Goal: Information Seeking & Learning: Learn about a topic

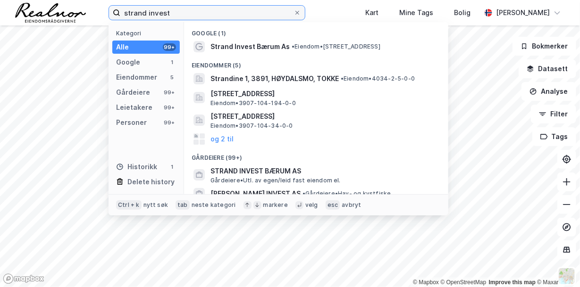
drag, startPoint x: 185, startPoint y: 16, endPoint x: 100, endPoint y: 9, distance: 86.1
click at [100, 9] on div "strand invest Kategori Alle 99+ Google 1 Eiendommer 5 Gårdeiere 99+ Leietakere …" at bounding box center [290, 12] width 580 height 25
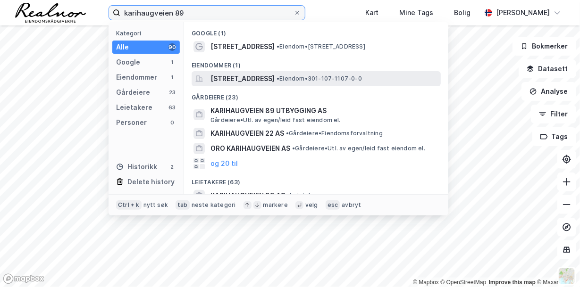
type input "karihaugveien 89"
click at [268, 76] on span "[STREET_ADDRESS]" at bounding box center [242, 78] width 64 height 11
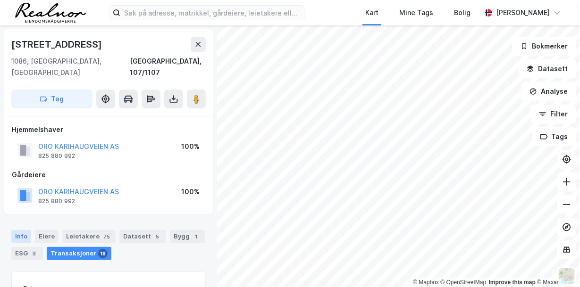
click at [20, 230] on div "Info" at bounding box center [21, 236] width 20 height 13
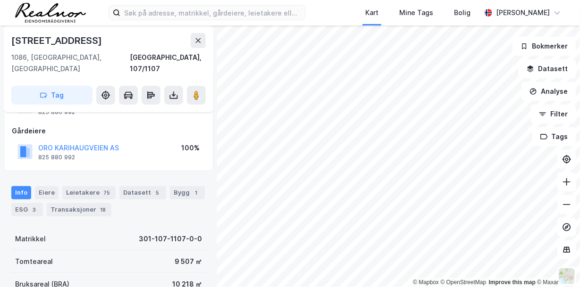
scroll to position [94, 0]
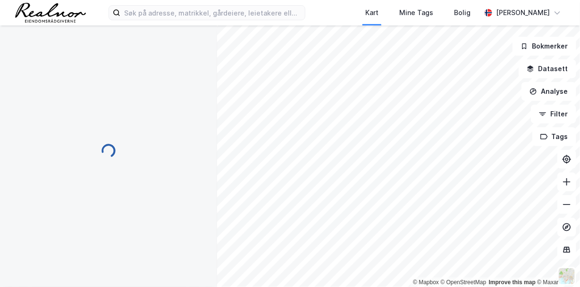
scroll to position [94, 0]
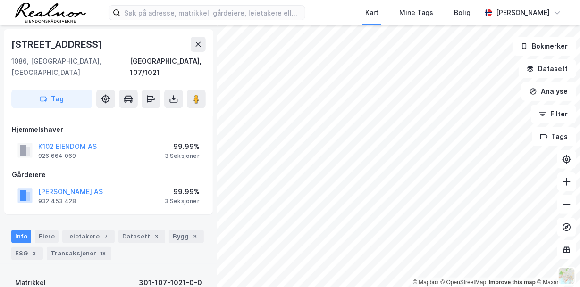
scroll to position [1, 0]
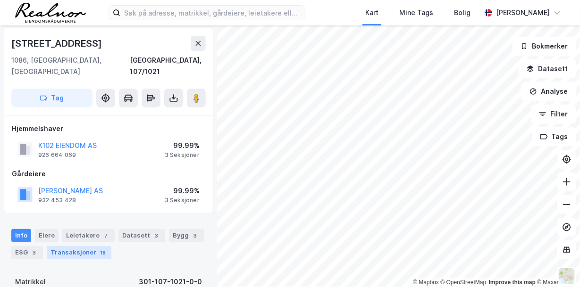
click at [76, 246] on div "Transaksjoner 18" at bounding box center [79, 252] width 65 height 13
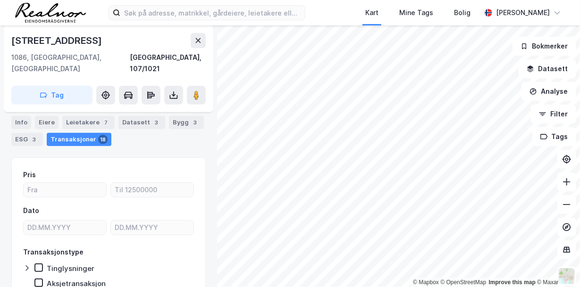
scroll to position [101, 0]
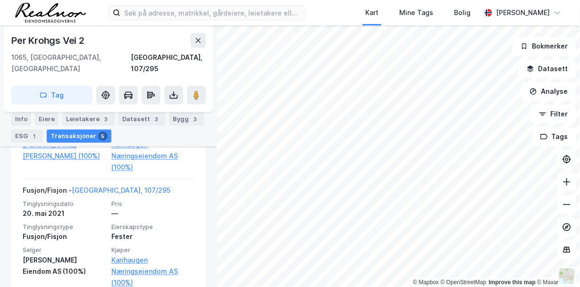
scroll to position [385, 0]
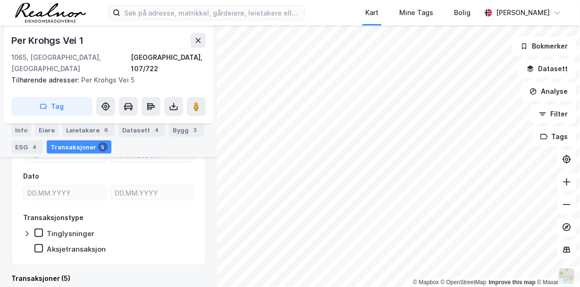
scroll to position [254, 0]
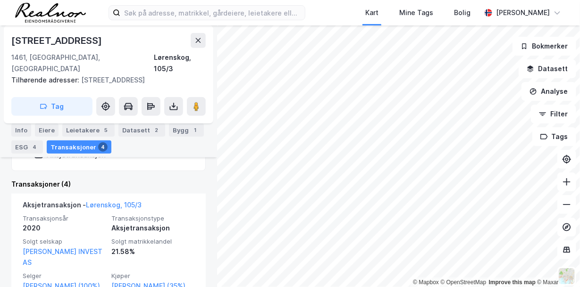
scroll to position [302, 0]
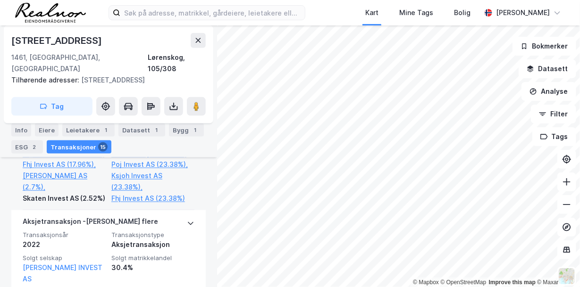
scroll to position [491, 0]
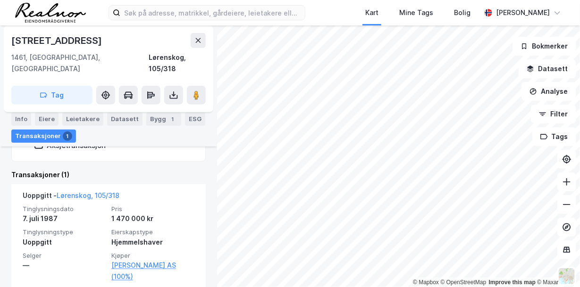
scroll to position [252, 0]
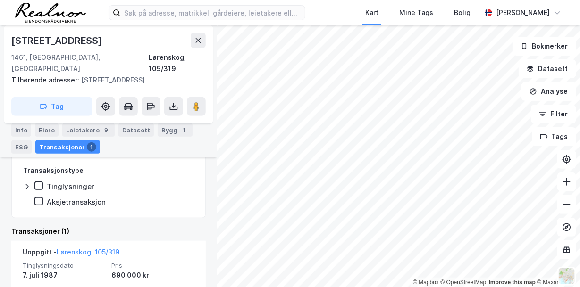
scroll to position [254, 0]
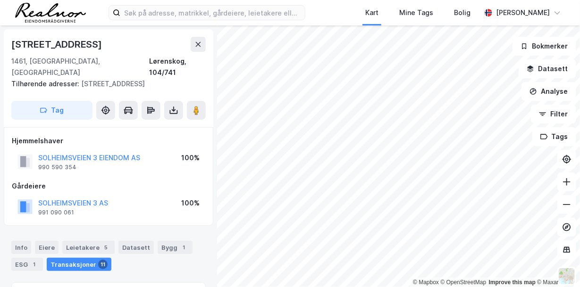
scroll to position [0, 0]
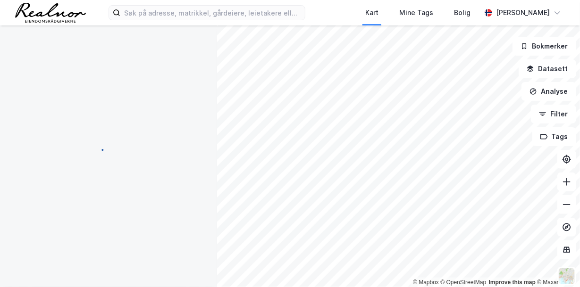
scroll to position [0, 0]
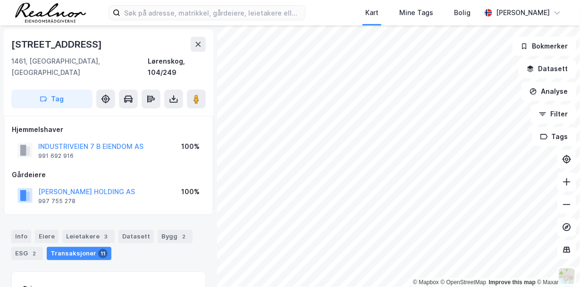
scroll to position [0, 0]
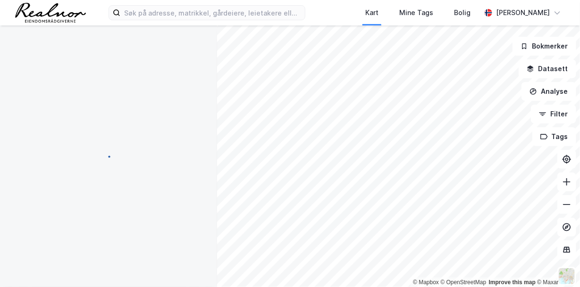
scroll to position [0, 0]
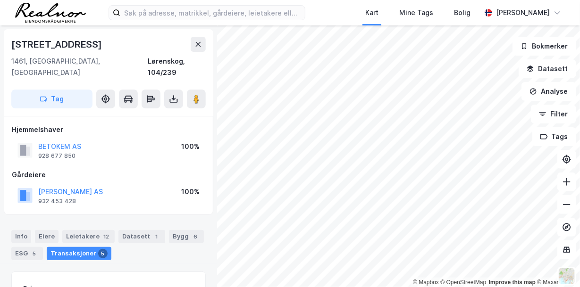
scroll to position [0, 0]
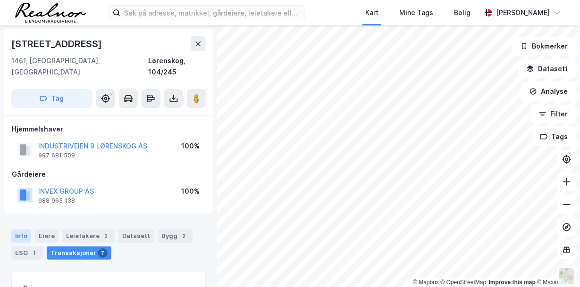
click at [25, 230] on div "Info" at bounding box center [21, 236] width 20 height 13
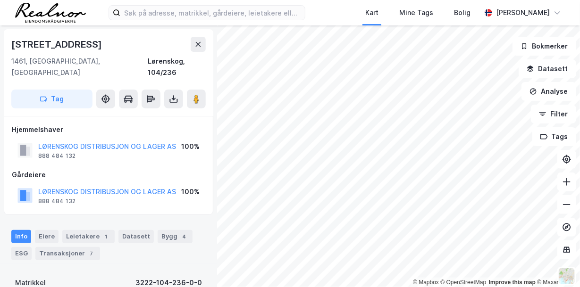
scroll to position [0, 0]
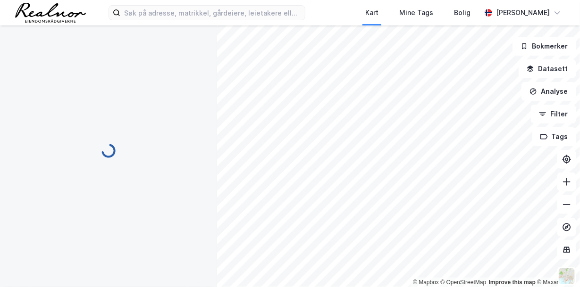
scroll to position [0, 0]
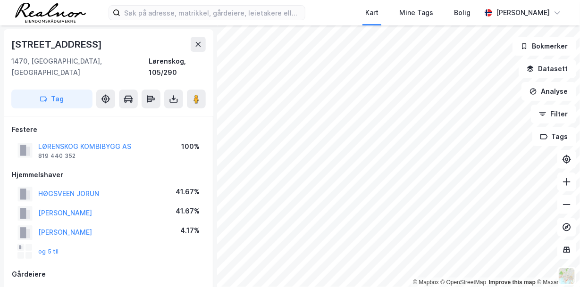
scroll to position [0, 0]
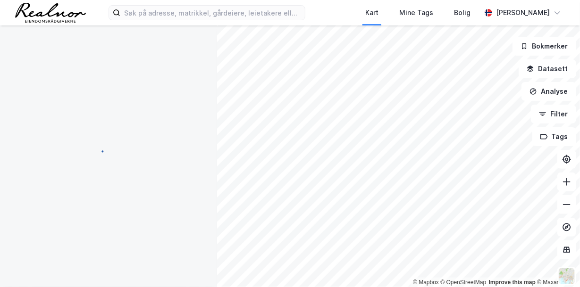
scroll to position [0, 0]
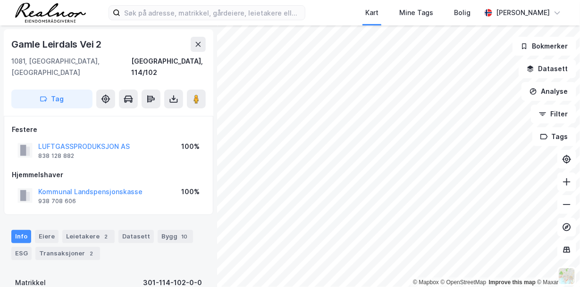
scroll to position [0, 0]
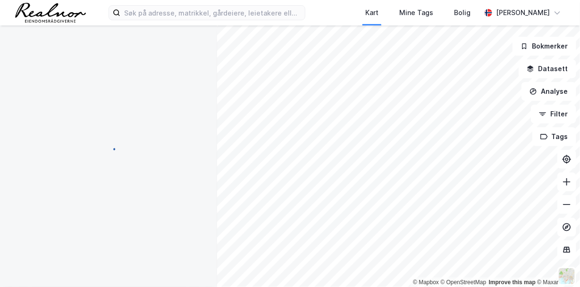
scroll to position [0, 0]
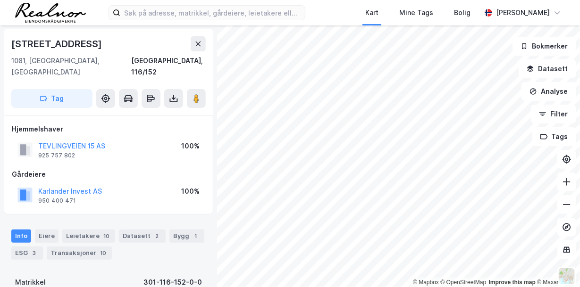
scroll to position [0, 0]
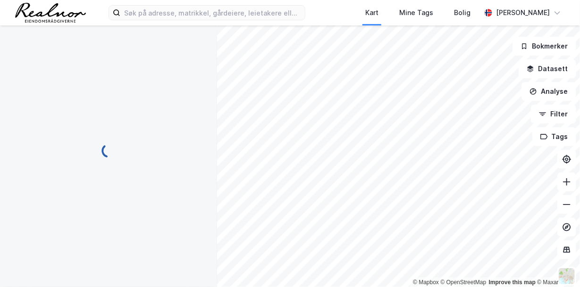
scroll to position [0, 0]
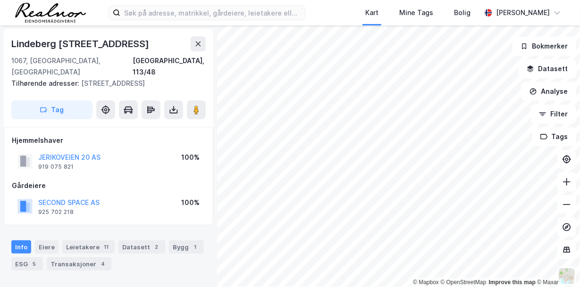
scroll to position [0, 0]
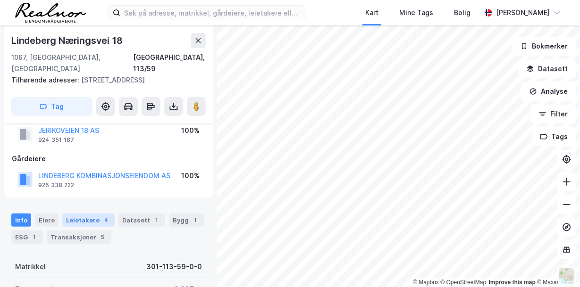
scroll to position [48, 0]
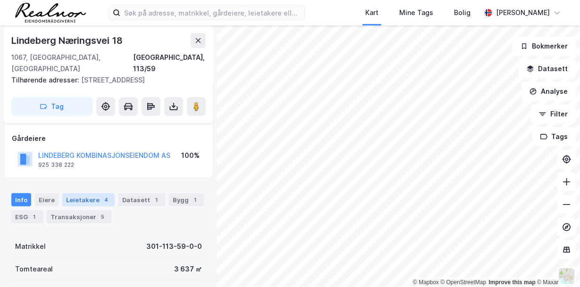
click at [95, 194] on div "Leietakere 4" at bounding box center [88, 200] width 52 height 13
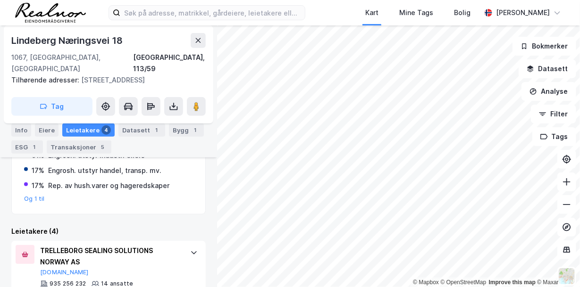
scroll to position [118, 0]
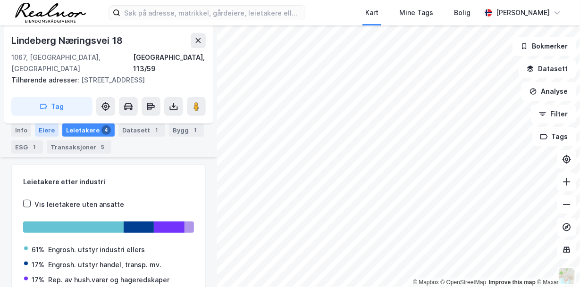
click at [46, 129] on div "Eiere" at bounding box center [47, 130] width 24 height 13
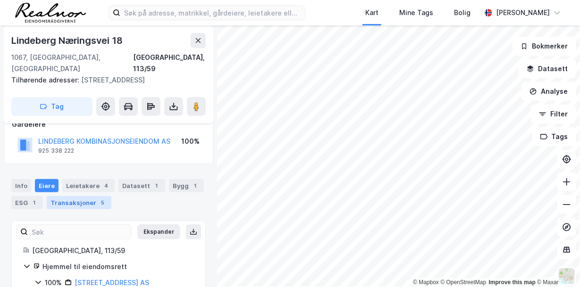
scroll to position [102, 0]
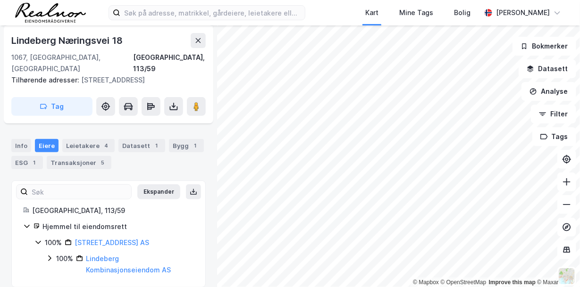
click at [114, 253] on div "Lindeberg Kombinasjonseiendom AS" at bounding box center [140, 264] width 108 height 23
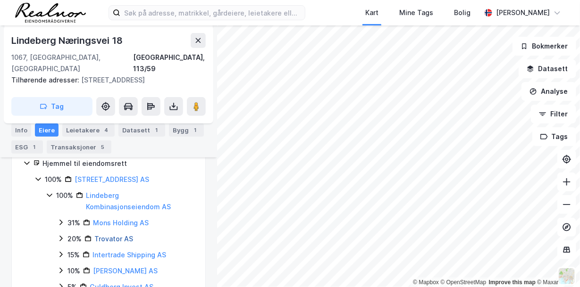
scroll to position [118, 0]
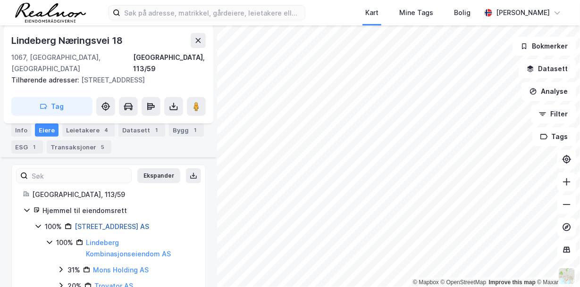
click at [116, 223] on link "[STREET_ADDRESS] AS" at bounding box center [112, 227] width 75 height 8
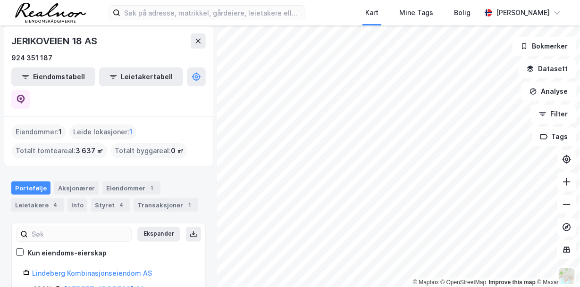
scroll to position [47, 0]
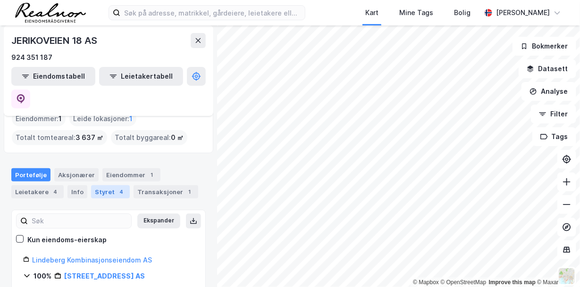
click at [117, 187] on div "4" at bounding box center [121, 191] width 9 height 9
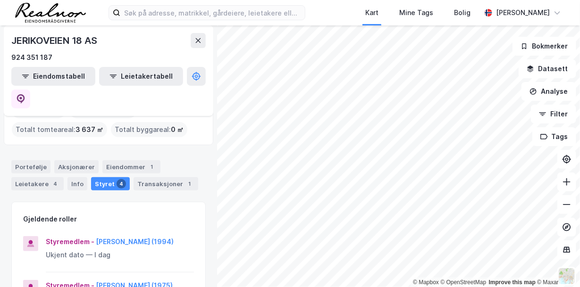
scroll to position [47, 0]
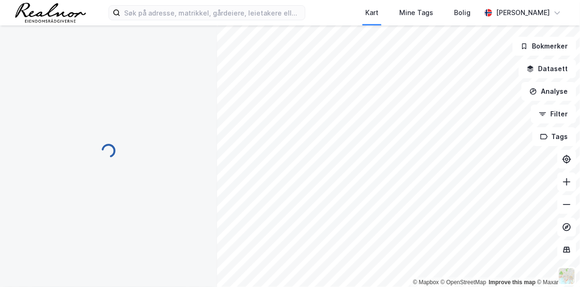
scroll to position [62, 0]
